Goal: Navigation & Orientation: Find specific page/section

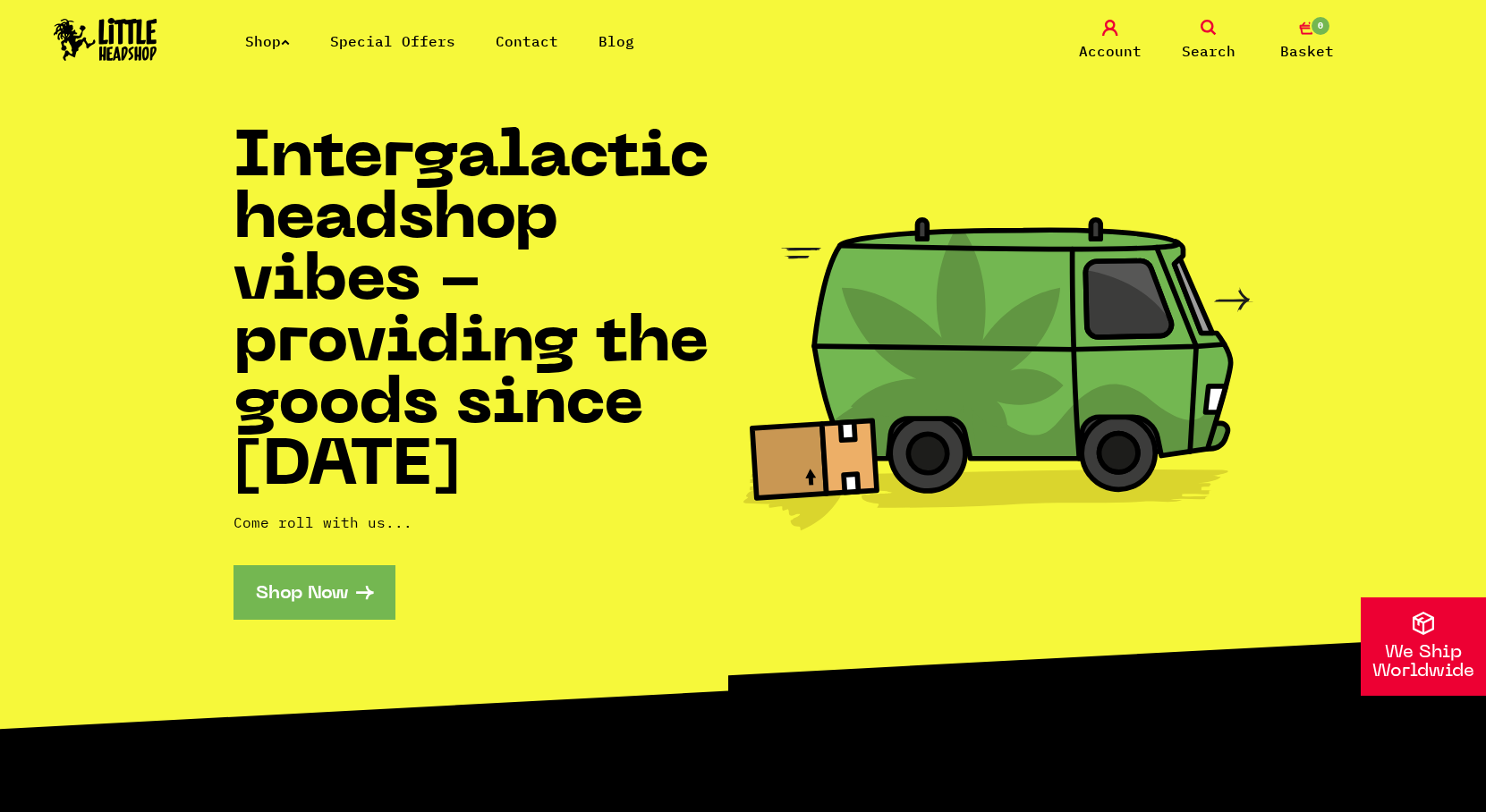
click at [416, 42] on link "Special Offers" at bounding box center [392, 41] width 126 height 18
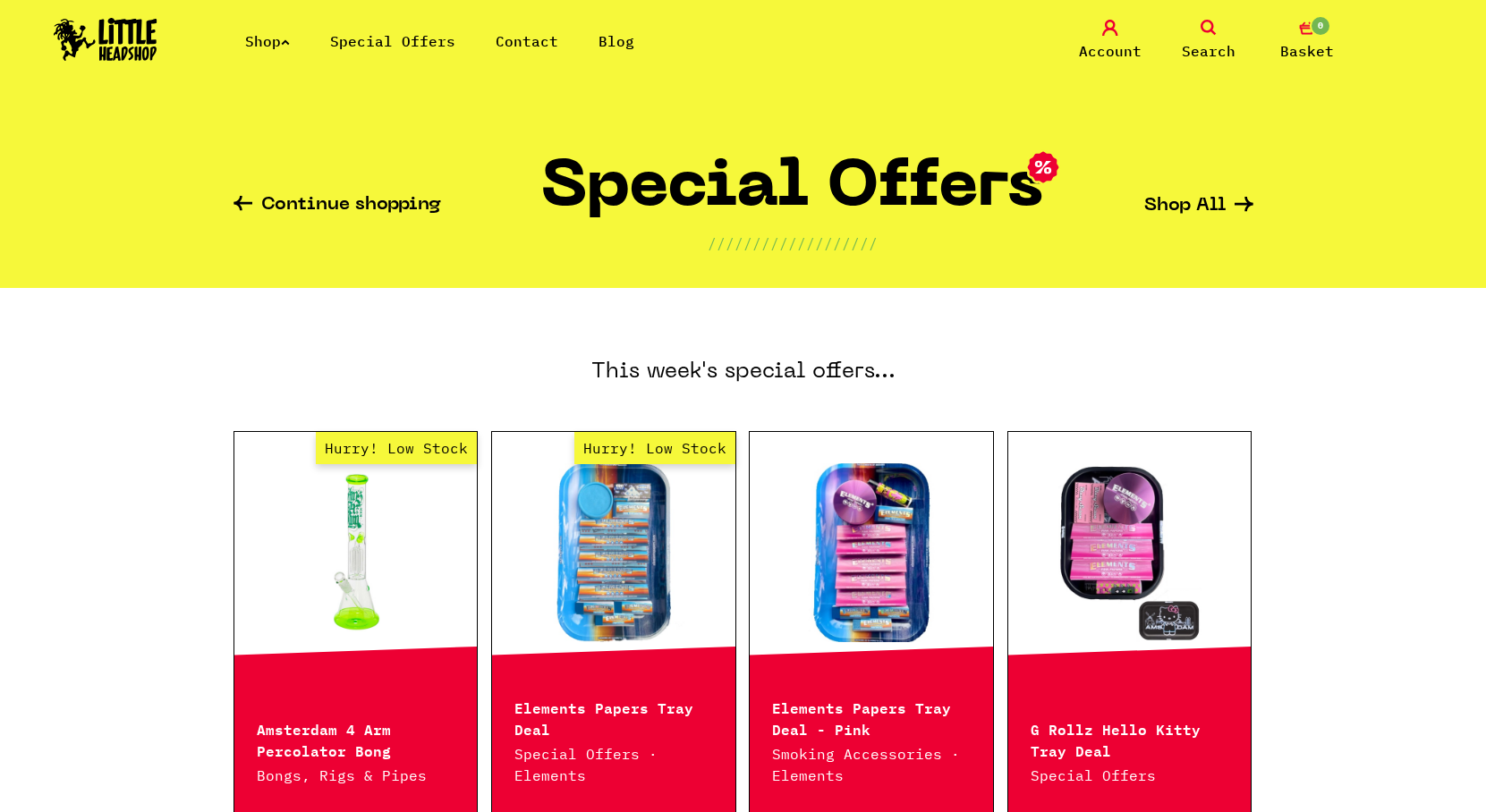
click at [270, 44] on link "Shop" at bounding box center [267, 41] width 45 height 18
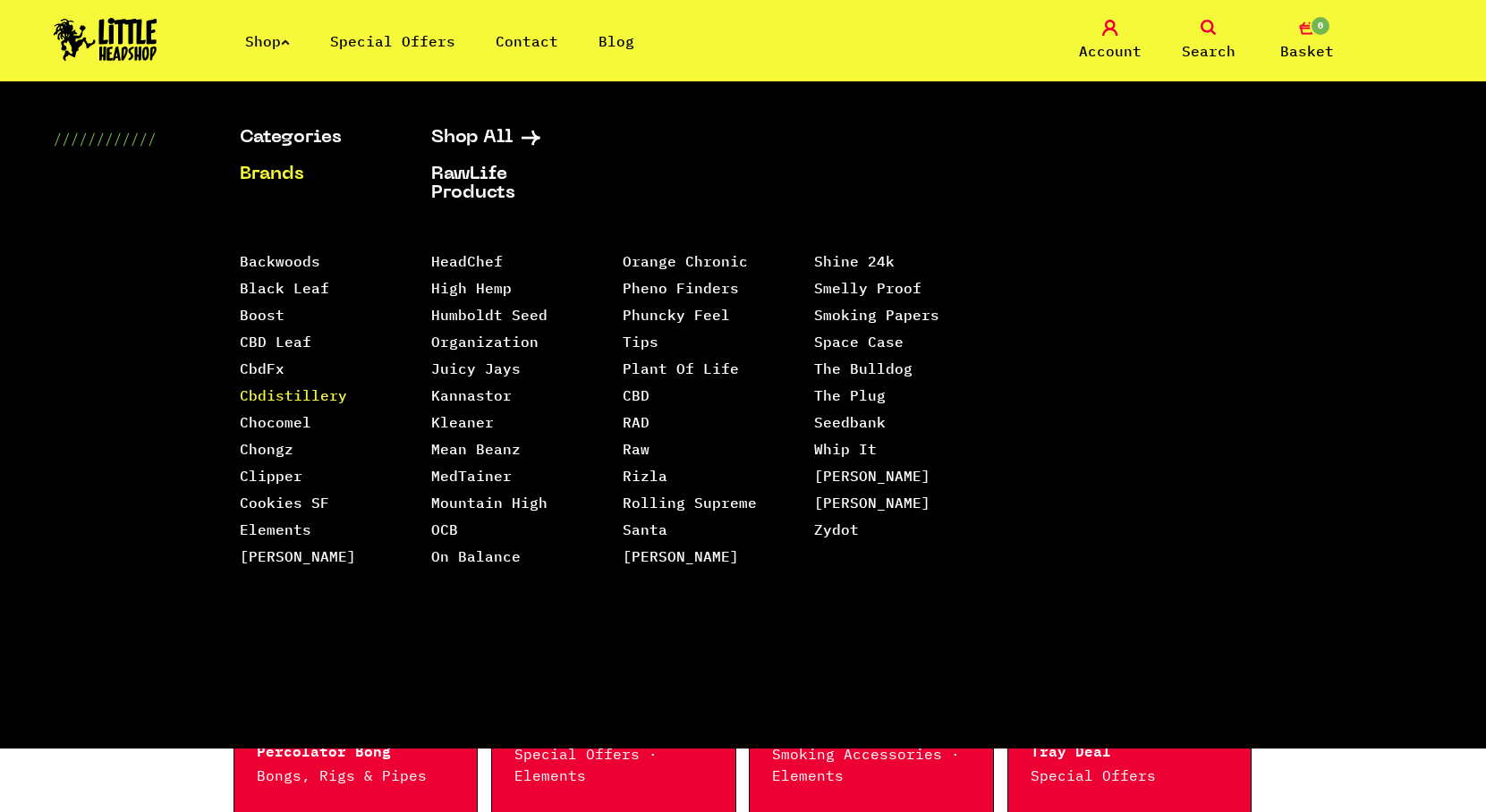
click at [294, 401] on link "Cbdistillery" at bounding box center [293, 396] width 107 height 18
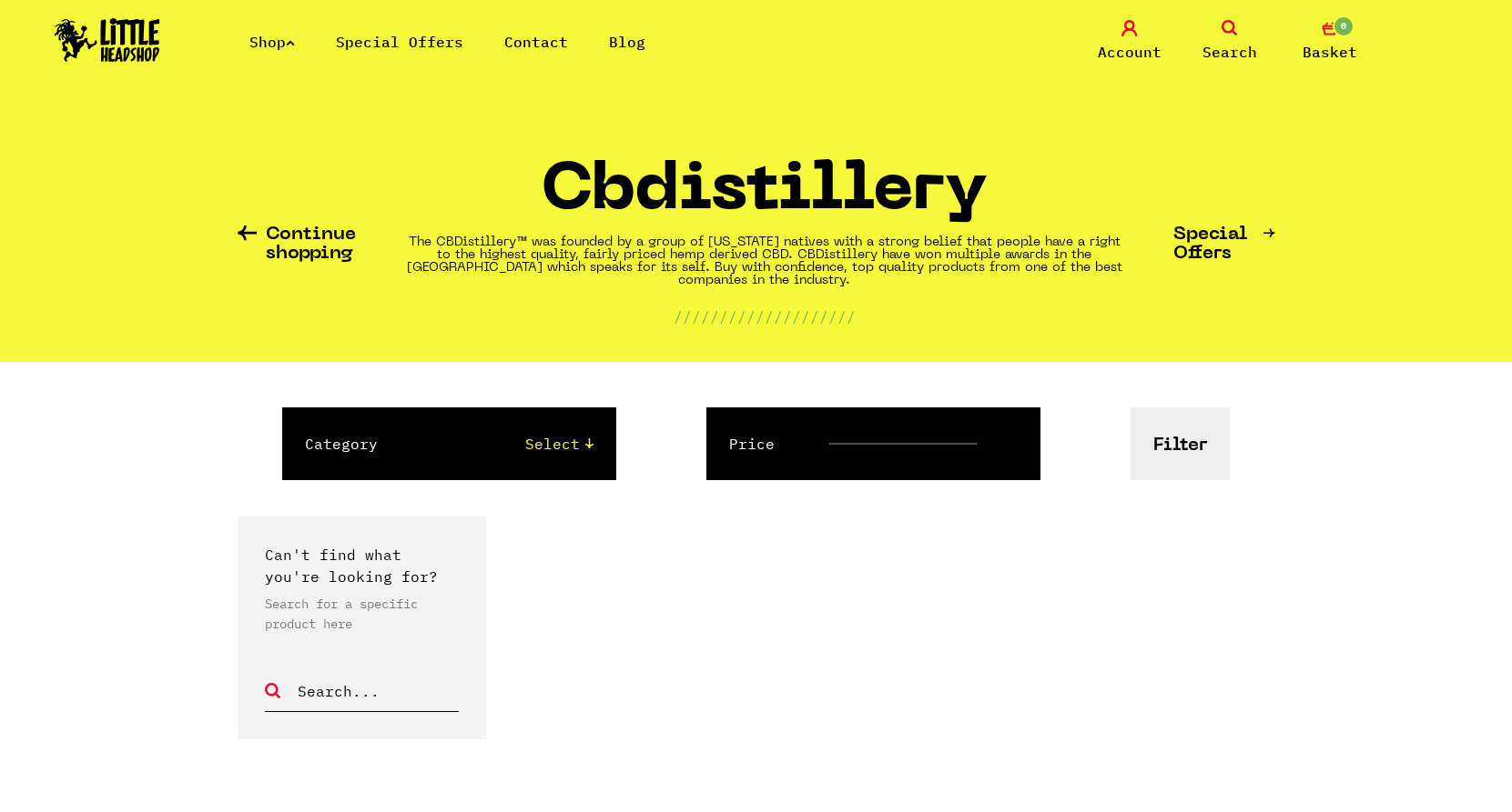
click at [267, 43] on link "Shop" at bounding box center [271, 42] width 46 height 19
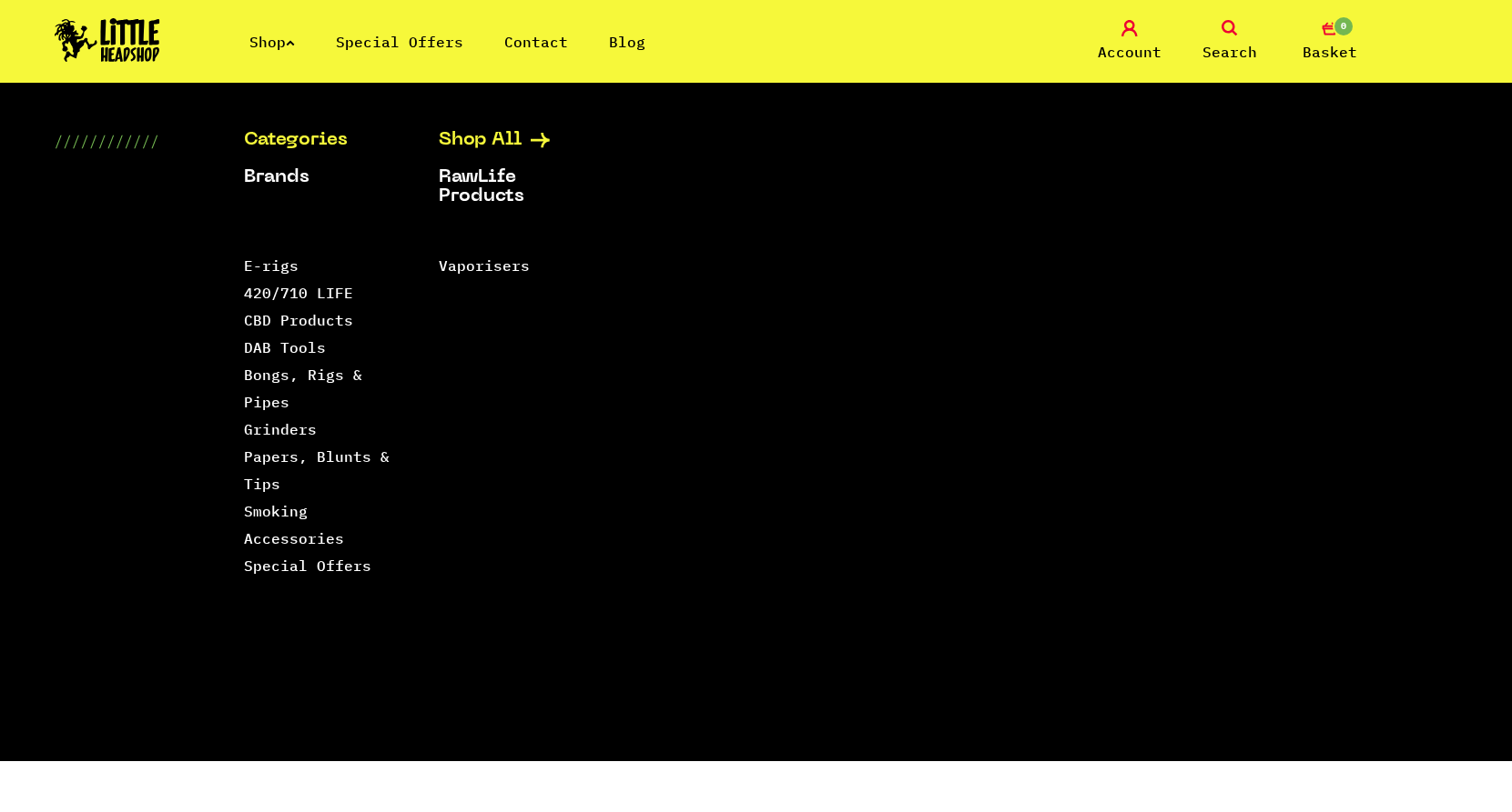
click at [511, 141] on link "Shop All" at bounding box center [513, 141] width 149 height 19
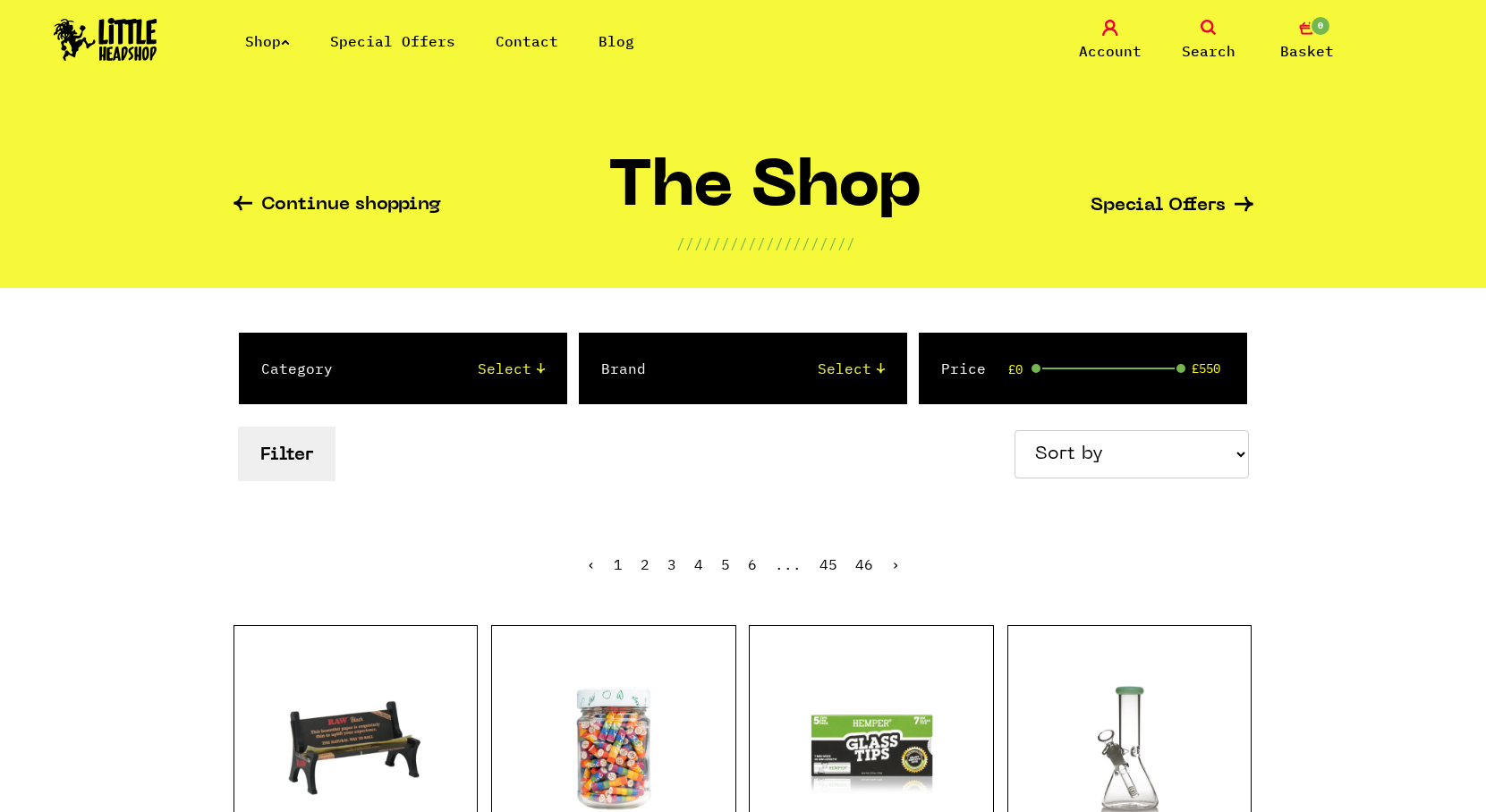
click at [622, 47] on link "Blog" at bounding box center [616, 41] width 36 height 18
